Goal: Information Seeking & Learning: Find specific fact

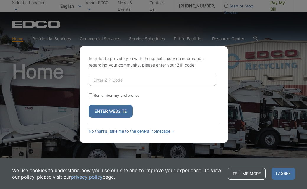
click at [111, 79] on input "Enter ZIP Code" at bounding box center [153, 80] width 128 height 12
click at [107, 114] on button "Enter Website" at bounding box center [111, 111] width 44 height 13
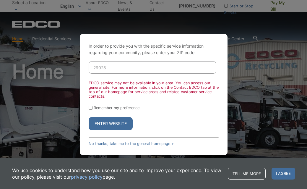
click at [107, 66] on input "29028" at bounding box center [153, 67] width 128 height 12
type input "2"
type input "92028"
click at [106, 125] on button "Enter Website" at bounding box center [111, 123] width 44 height 13
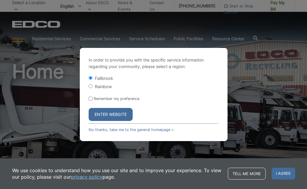
click at [111, 116] on button "Enter Website" at bounding box center [111, 114] width 44 height 13
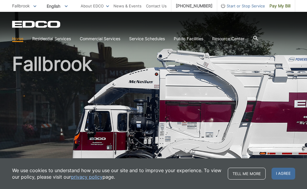
scroll to position [8, 0]
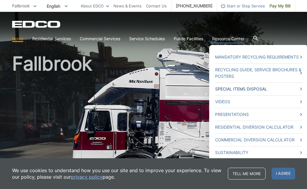
click at [302, 87] on span at bounding box center [301, 89] width 2 height 7
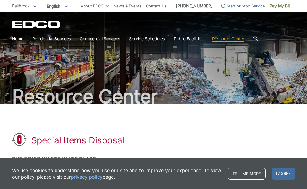
click at [258, 38] on icon at bounding box center [255, 38] width 5 height 5
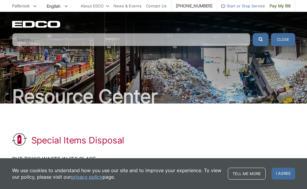
click at [33, 38] on input "Search" at bounding box center [131, 39] width 238 height 13
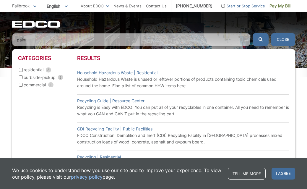
scroll to position [37, 0]
type input "paint"
click at [111, 71] on link "Household Hazardous Waste | Residential" at bounding box center [117, 72] width 80 height 7
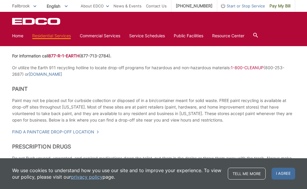
scroll to position [221, 0]
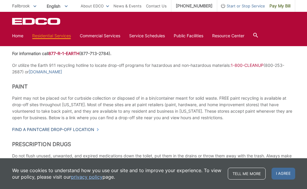
click at [62, 128] on link "Find a PaintCare drop-off location" at bounding box center [55, 129] width 87 height 7
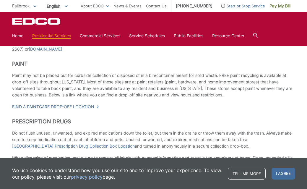
scroll to position [245, 0]
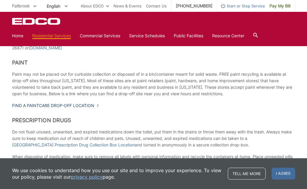
click at [77, 104] on link "Find a PaintCare drop-off location" at bounding box center [55, 105] width 87 height 7
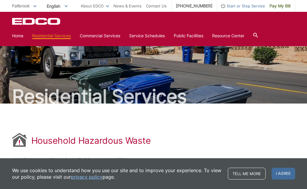
scroll to position [0, 0]
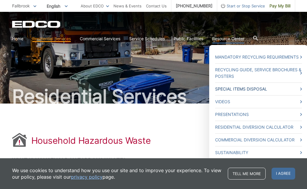
click at [231, 89] on link "Special Items Disposal" at bounding box center [258, 89] width 87 height 7
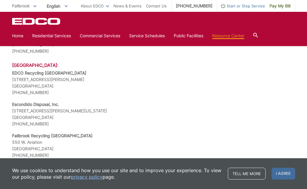
scroll to position [599, 0]
